Goal: Check status

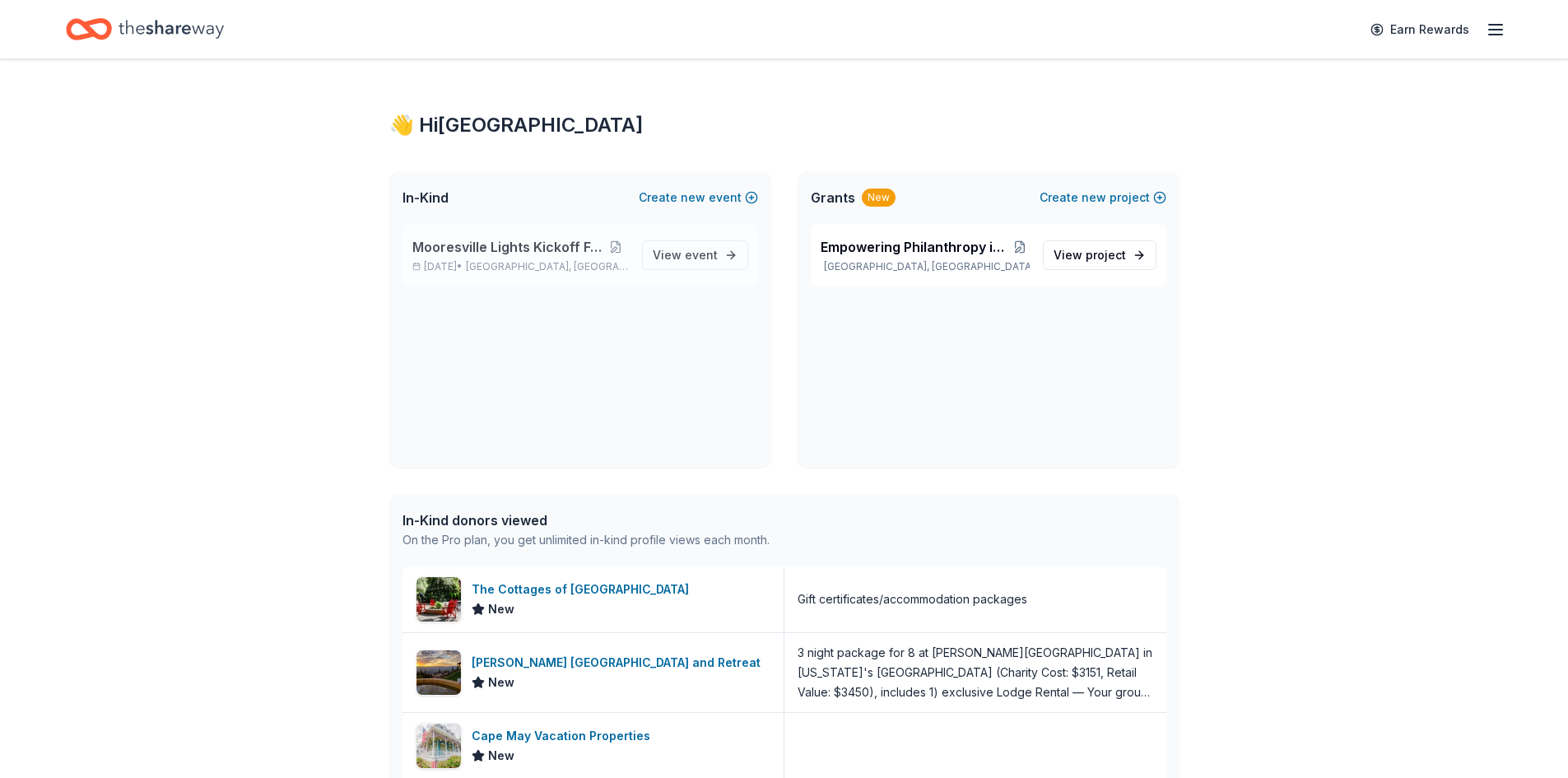
click at [507, 246] on span "Mooresville Lights Kickoff Fundraiser" at bounding box center [507, 247] width 190 height 19
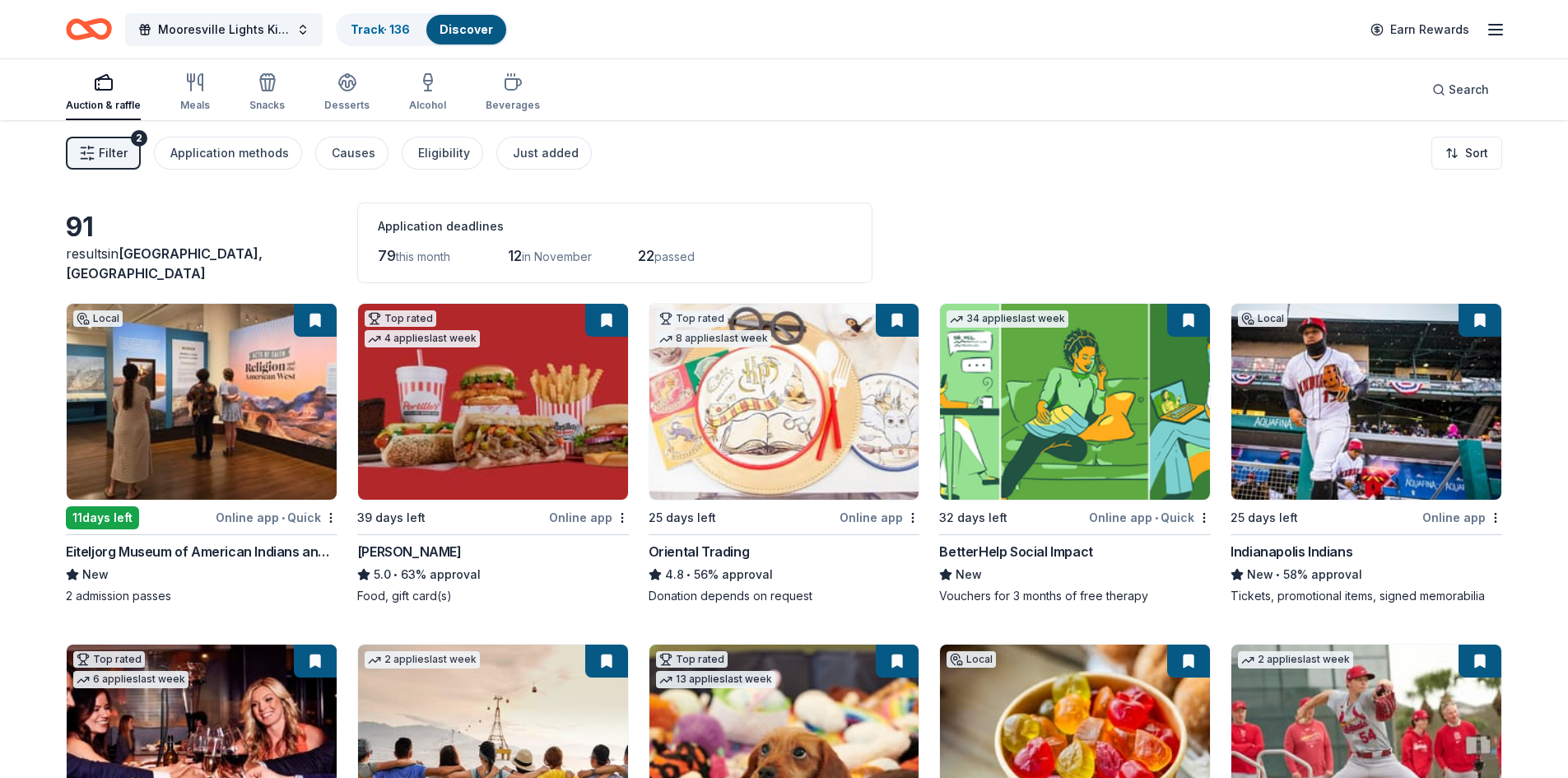
click at [114, 146] on span "Filter" at bounding box center [113, 153] width 29 height 19
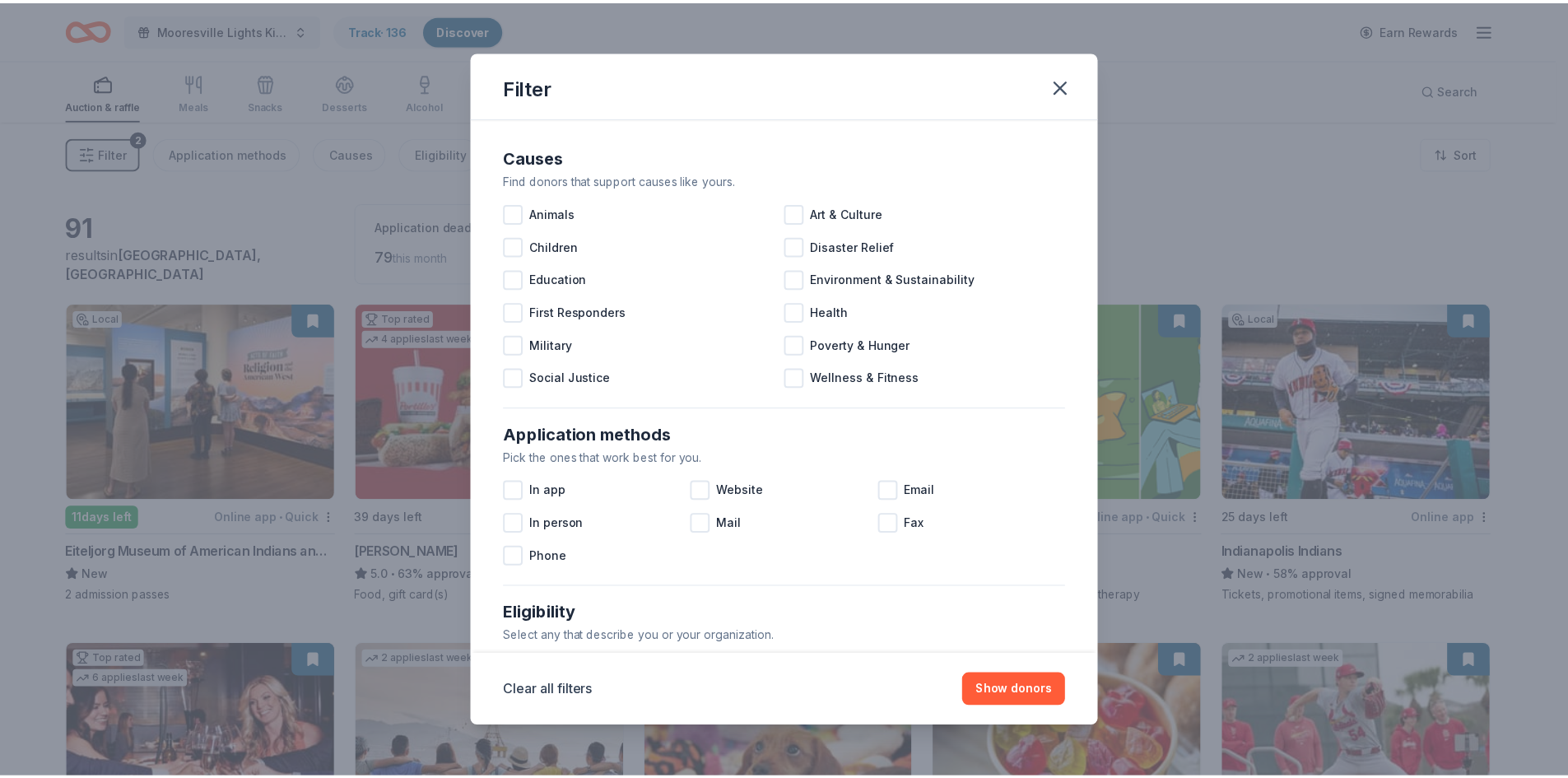
scroll to position [548, 0]
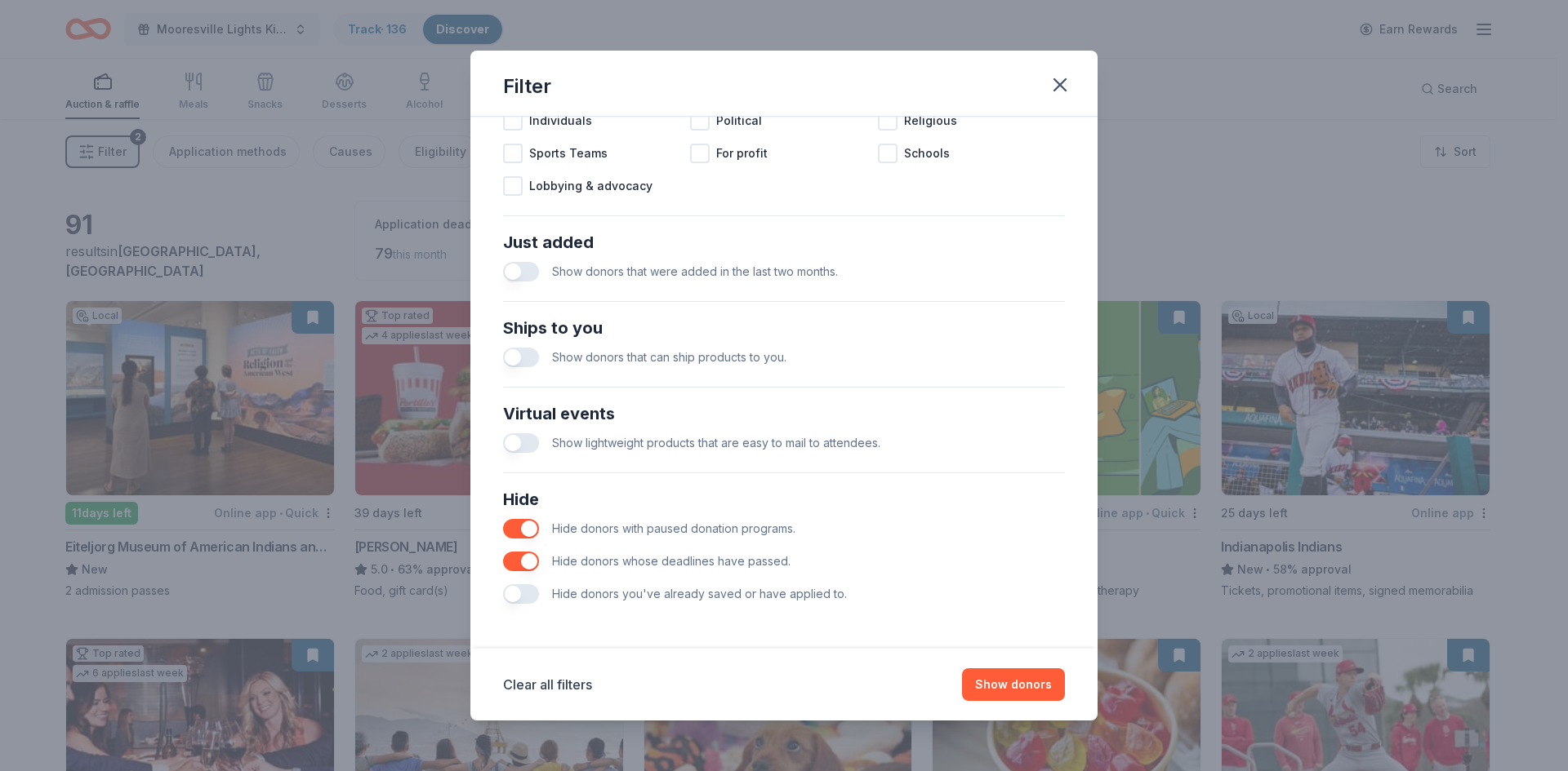
click at [517, 593] on button "button" at bounding box center [520, 594] width 36 height 19
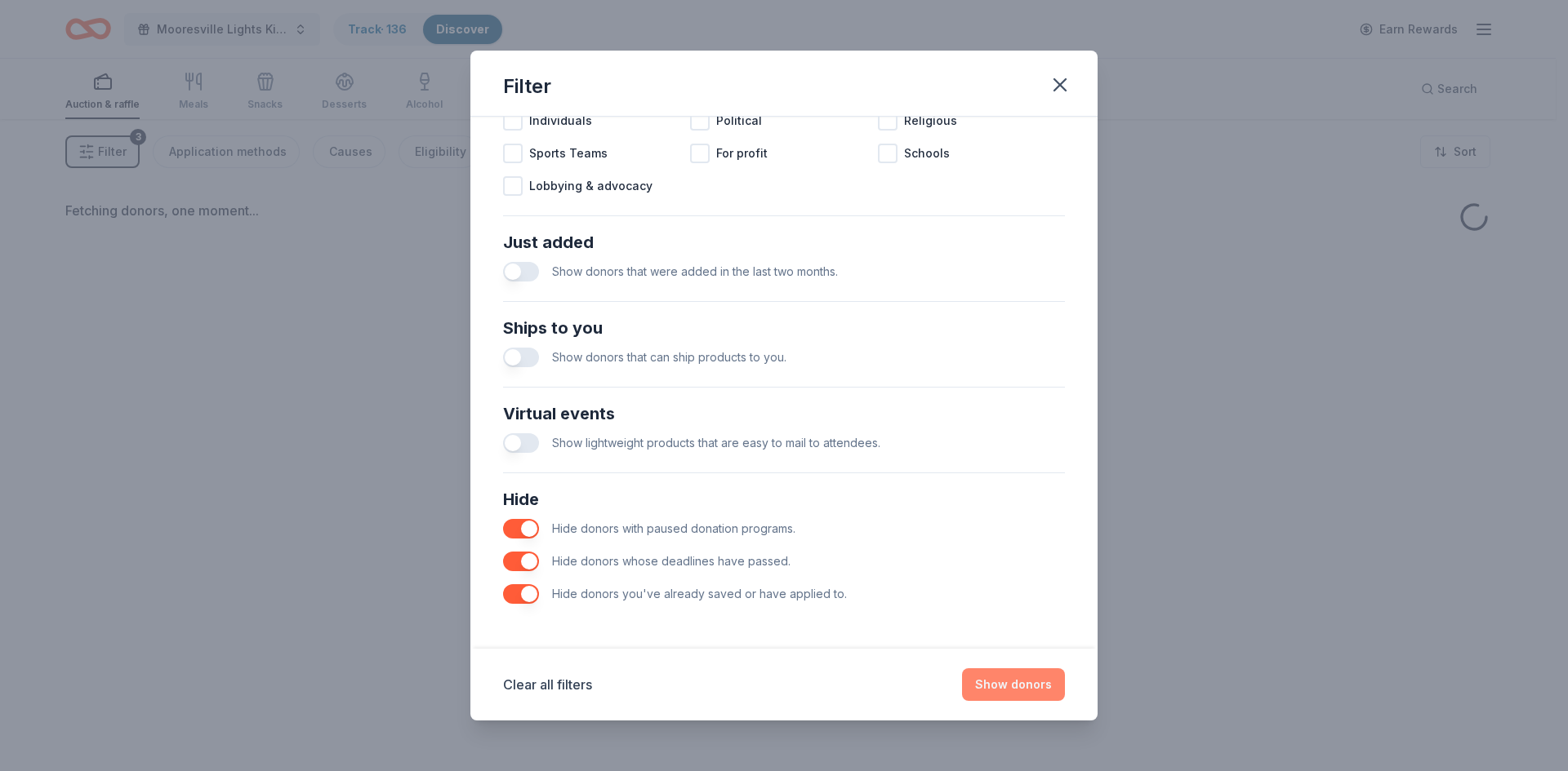
click at [1021, 680] on button "Show donors" at bounding box center [1013, 684] width 103 height 33
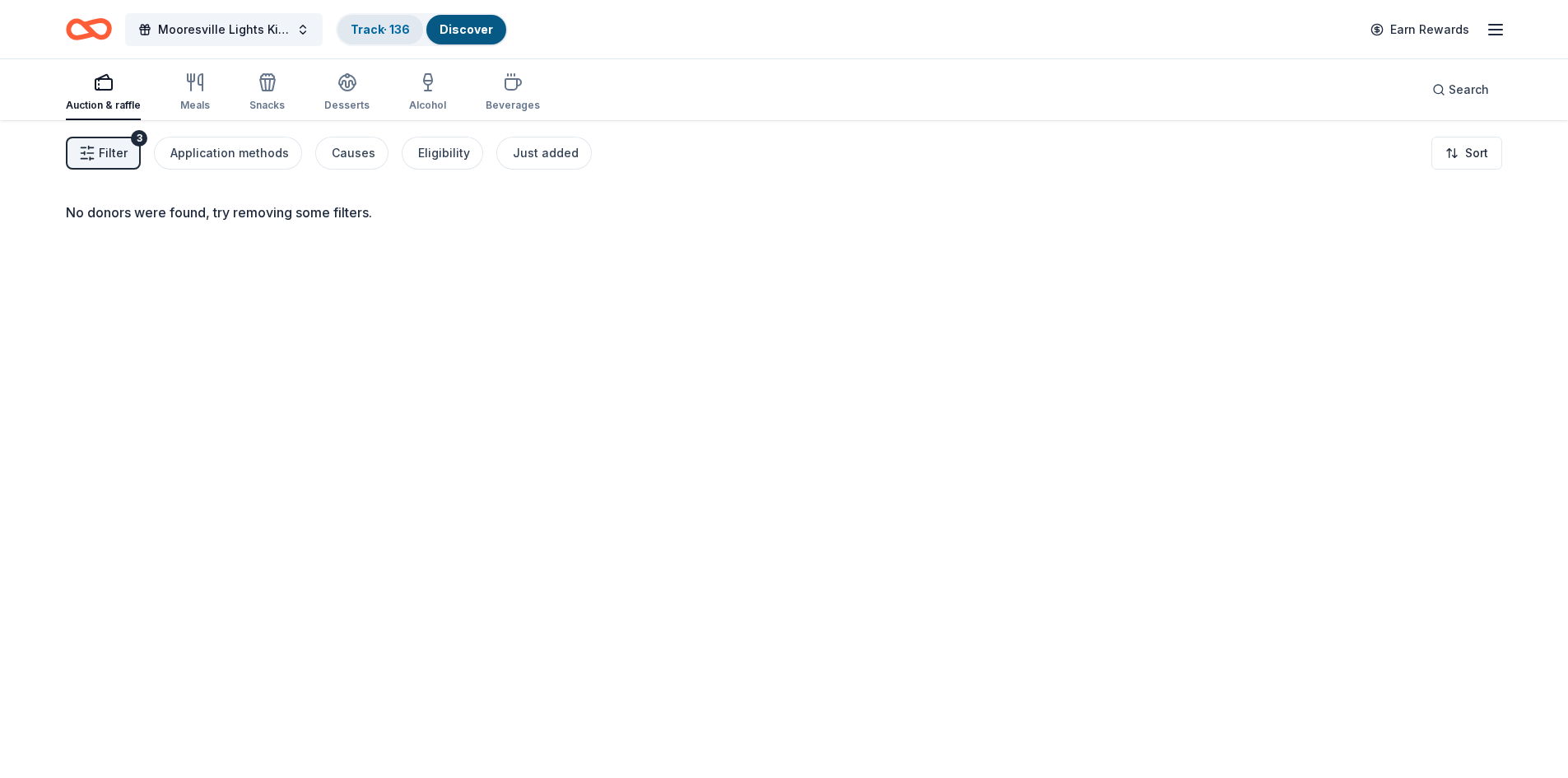
click at [368, 30] on link "Track · 136" at bounding box center [380, 29] width 59 height 14
click at [376, 23] on link "Track · 136" at bounding box center [380, 29] width 59 height 14
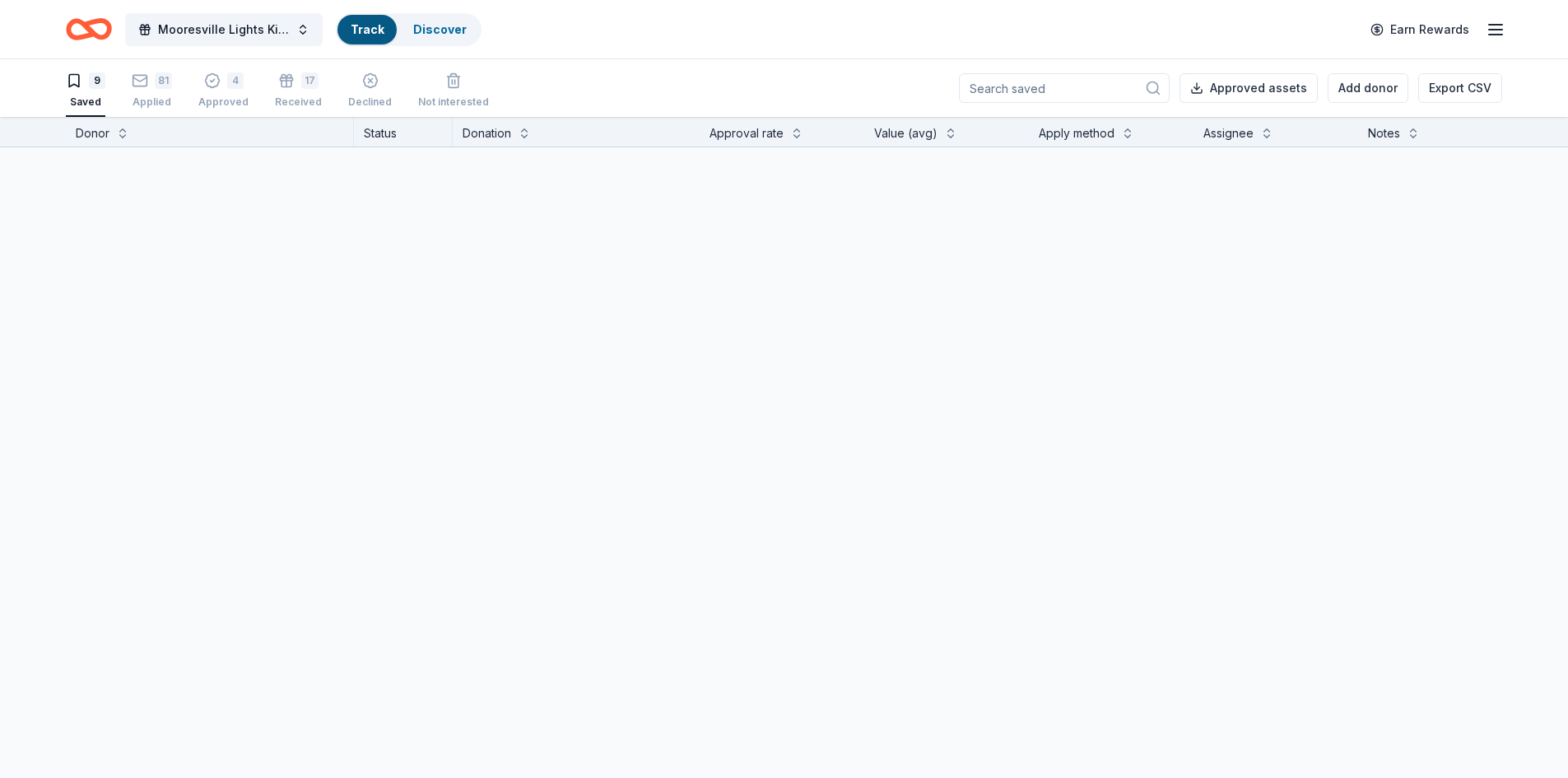
scroll to position [1, 0]
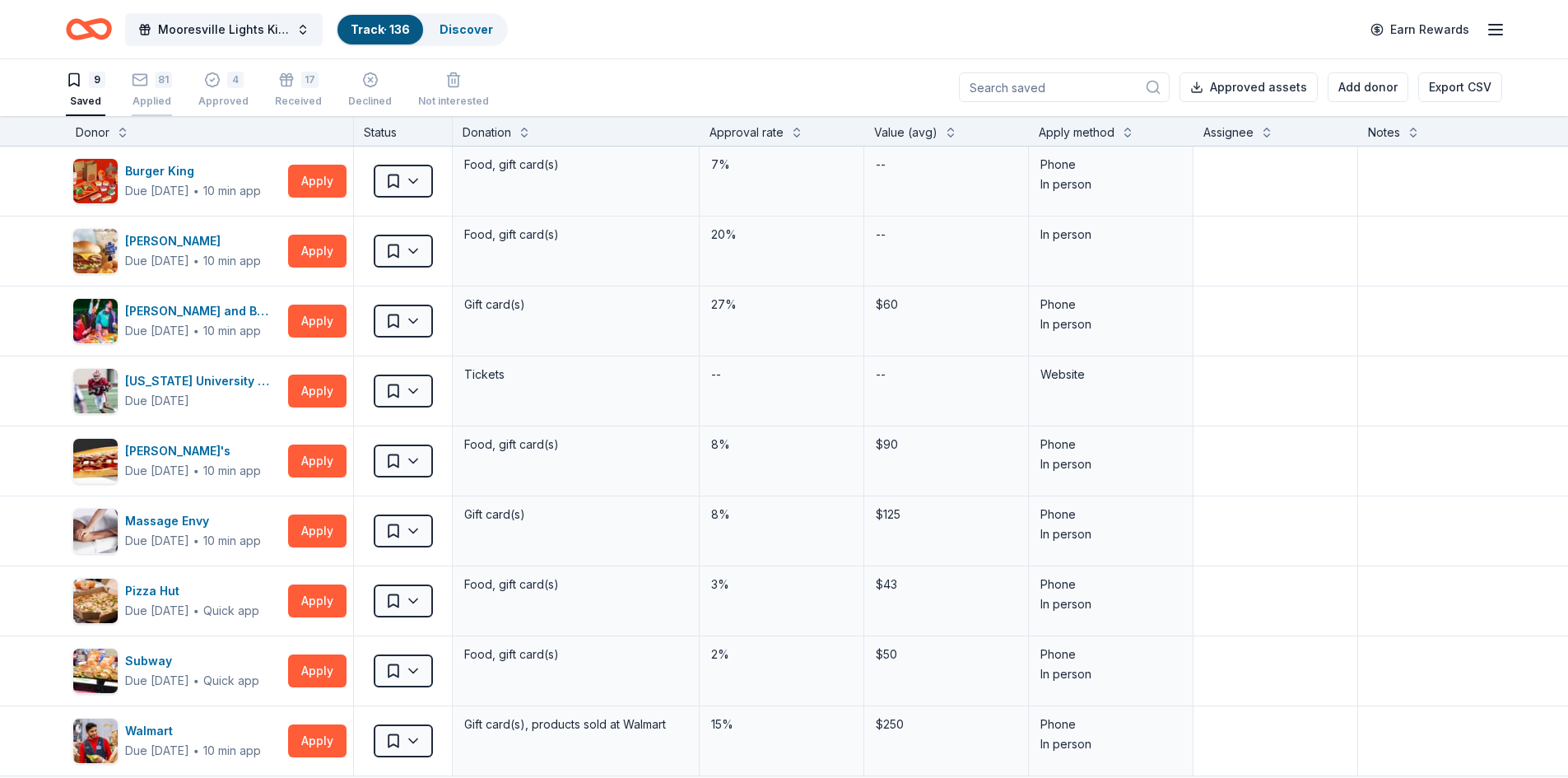
click at [150, 84] on div "81" at bounding box center [152, 80] width 41 height 16
